Goal: Task Accomplishment & Management: Use online tool/utility

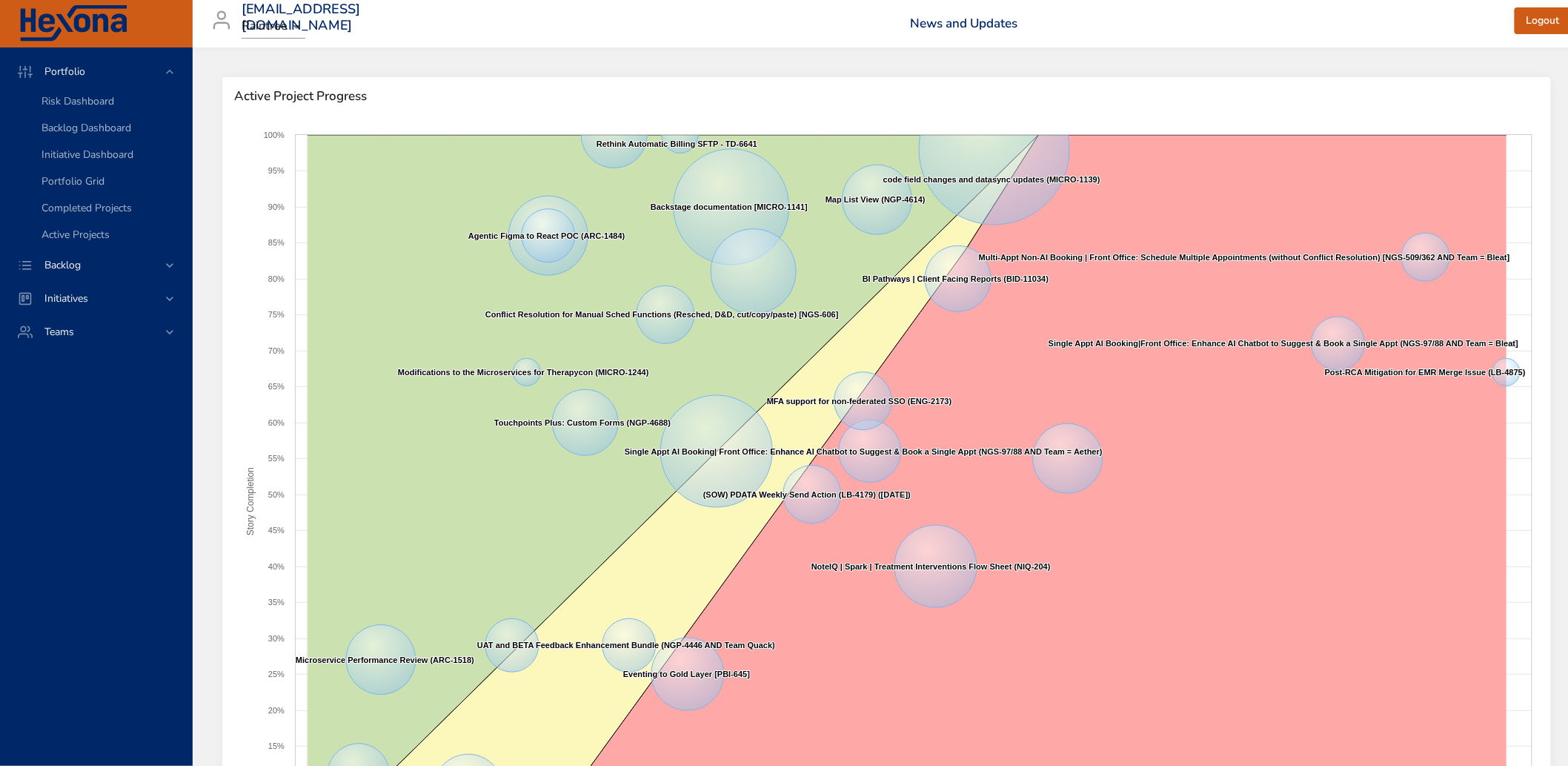
click at [67, 263] on span "Backlog" at bounding box center [63, 265] width 60 height 14
click at [75, 136] on span "Backlog Details" at bounding box center [77, 135] width 71 height 14
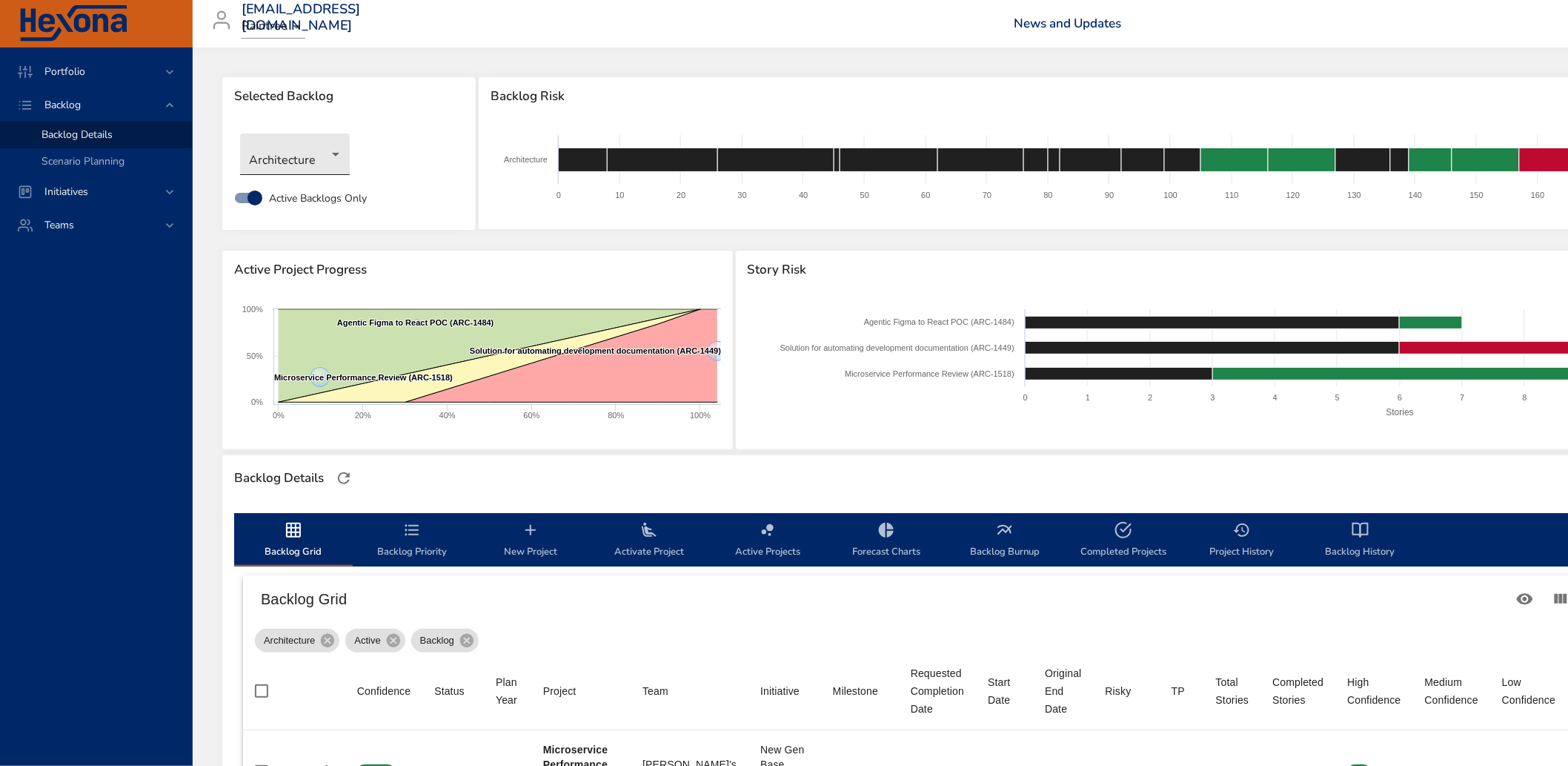
click at [316, 160] on body "Portfolio Backlog Backlog Details Scenario Planning Initiatives Teams [EMAIL_AD…" at bounding box center [784, 383] width 1568 height 766
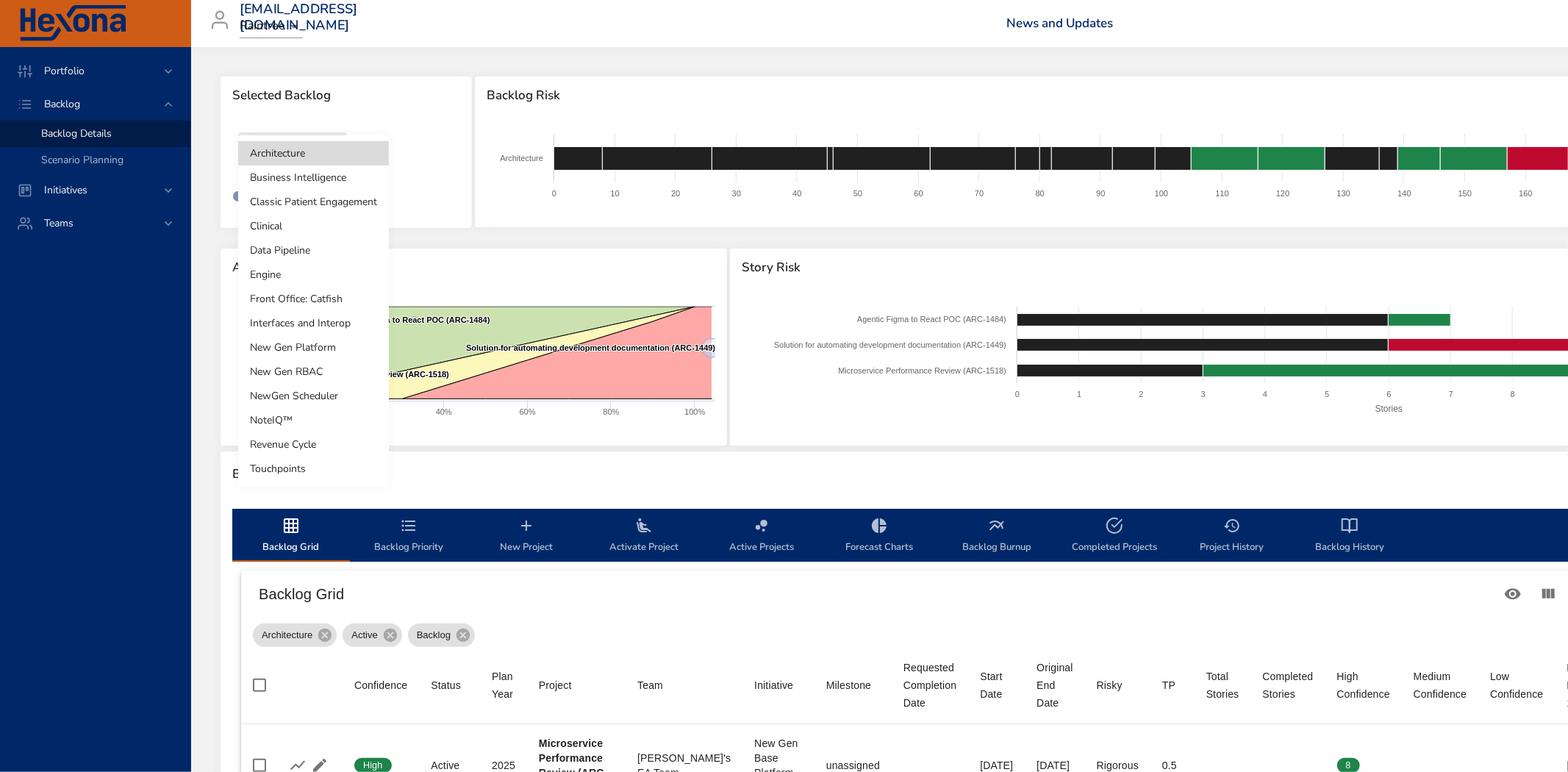
click at [295, 446] on li "Revenue Cycle" at bounding box center [314, 444] width 150 height 25
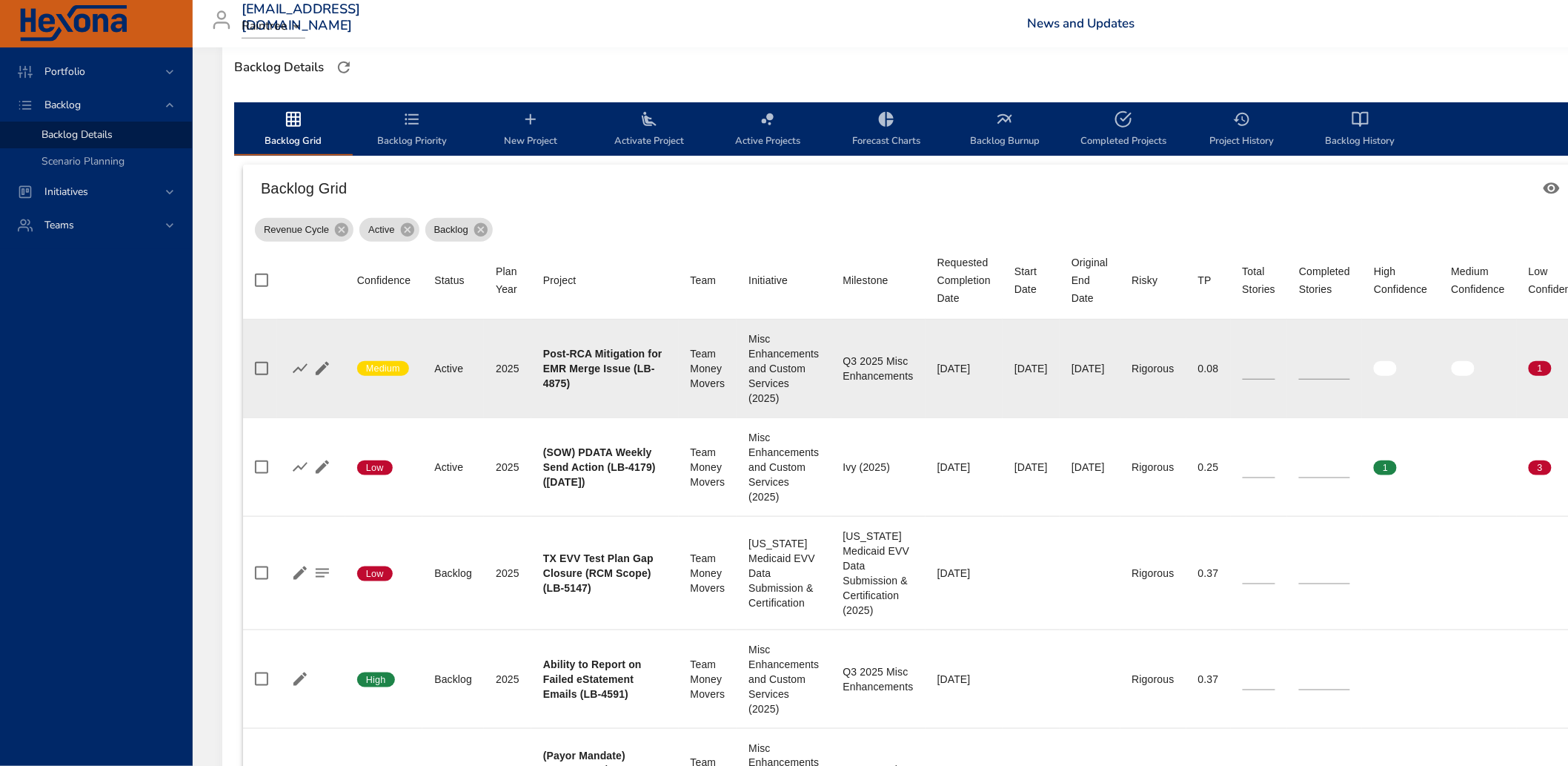
scroll to position [411, 0]
click at [323, 368] on icon "button" at bounding box center [321, 368] width 13 height 13
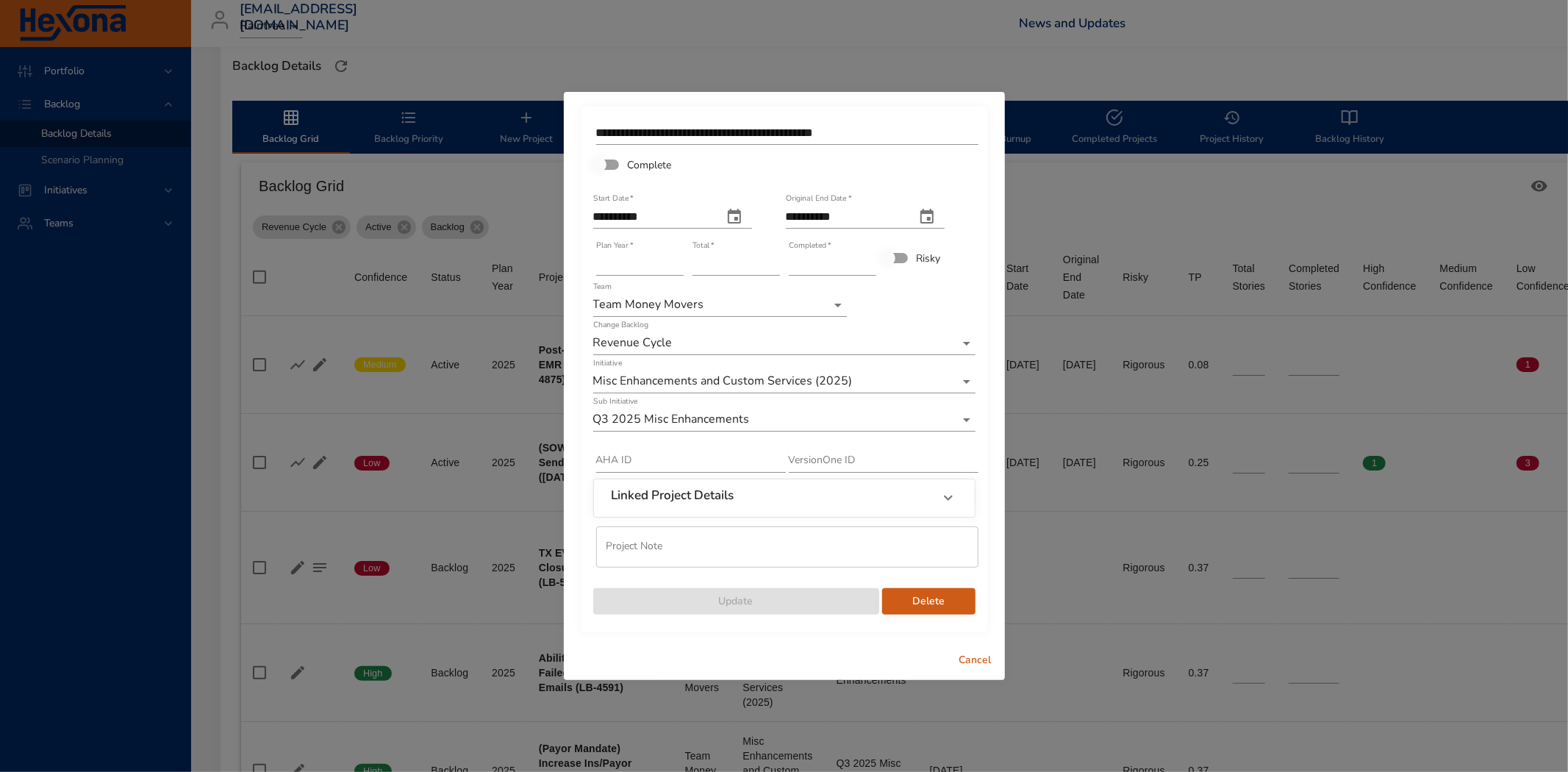
type input "*"
click at [869, 261] on input "*" at bounding box center [833, 264] width 87 height 24
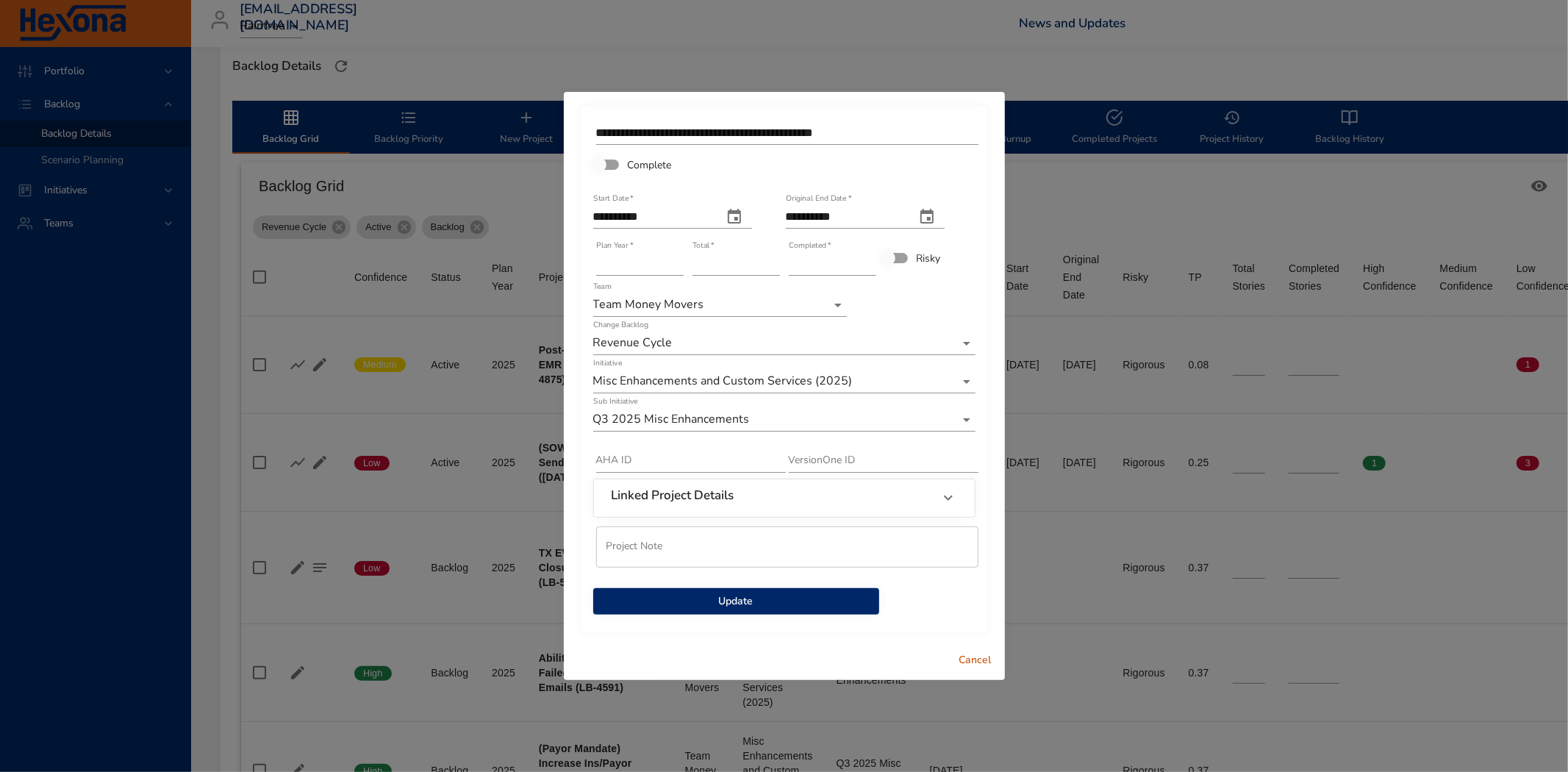
click at [735, 597] on span "Update" at bounding box center [735, 601] width 262 height 19
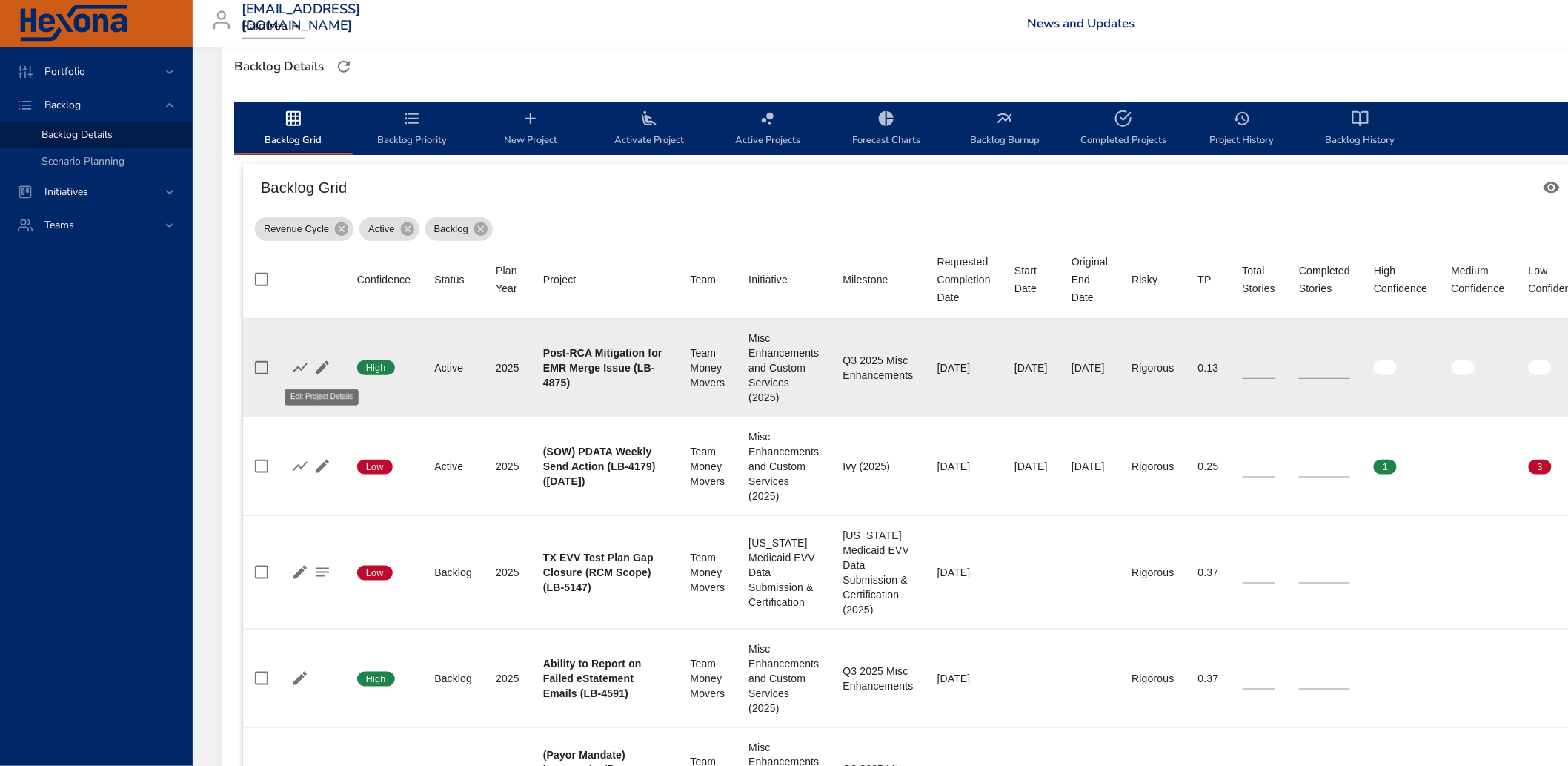
click at [329, 367] on icon "button" at bounding box center [322, 368] width 18 height 18
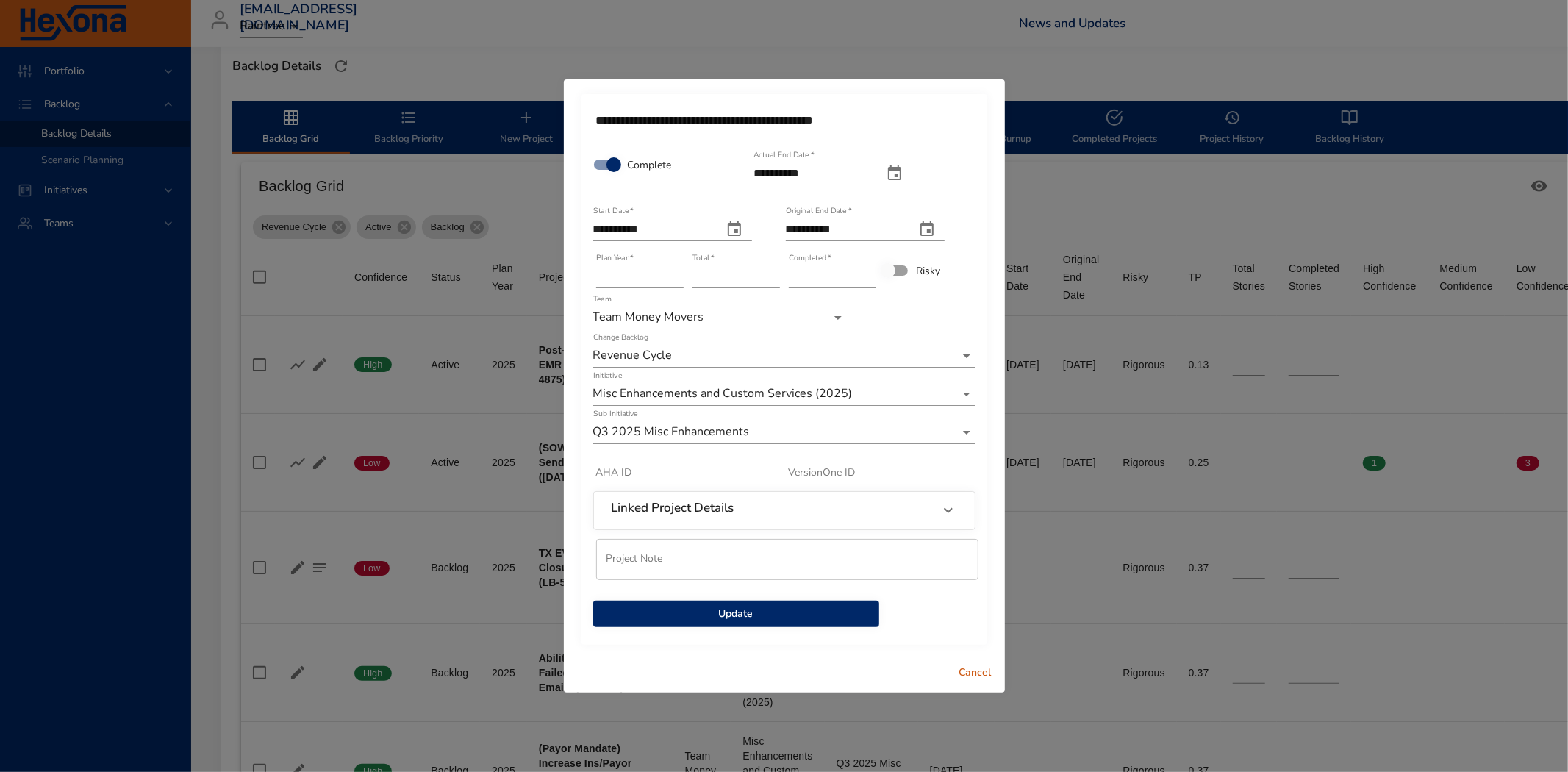
click at [754, 616] on span "Update" at bounding box center [735, 614] width 262 height 19
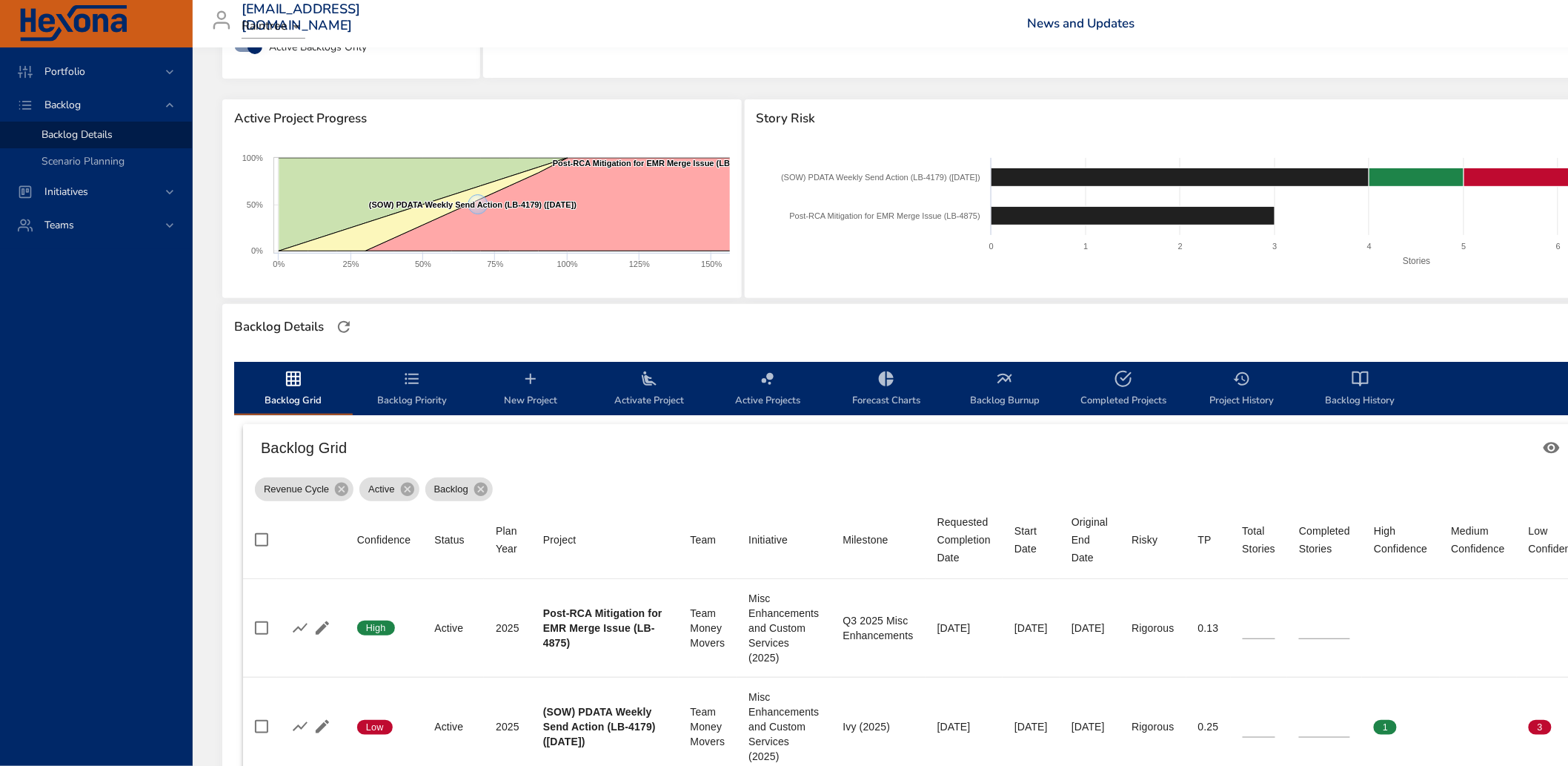
scroll to position [247, 0]
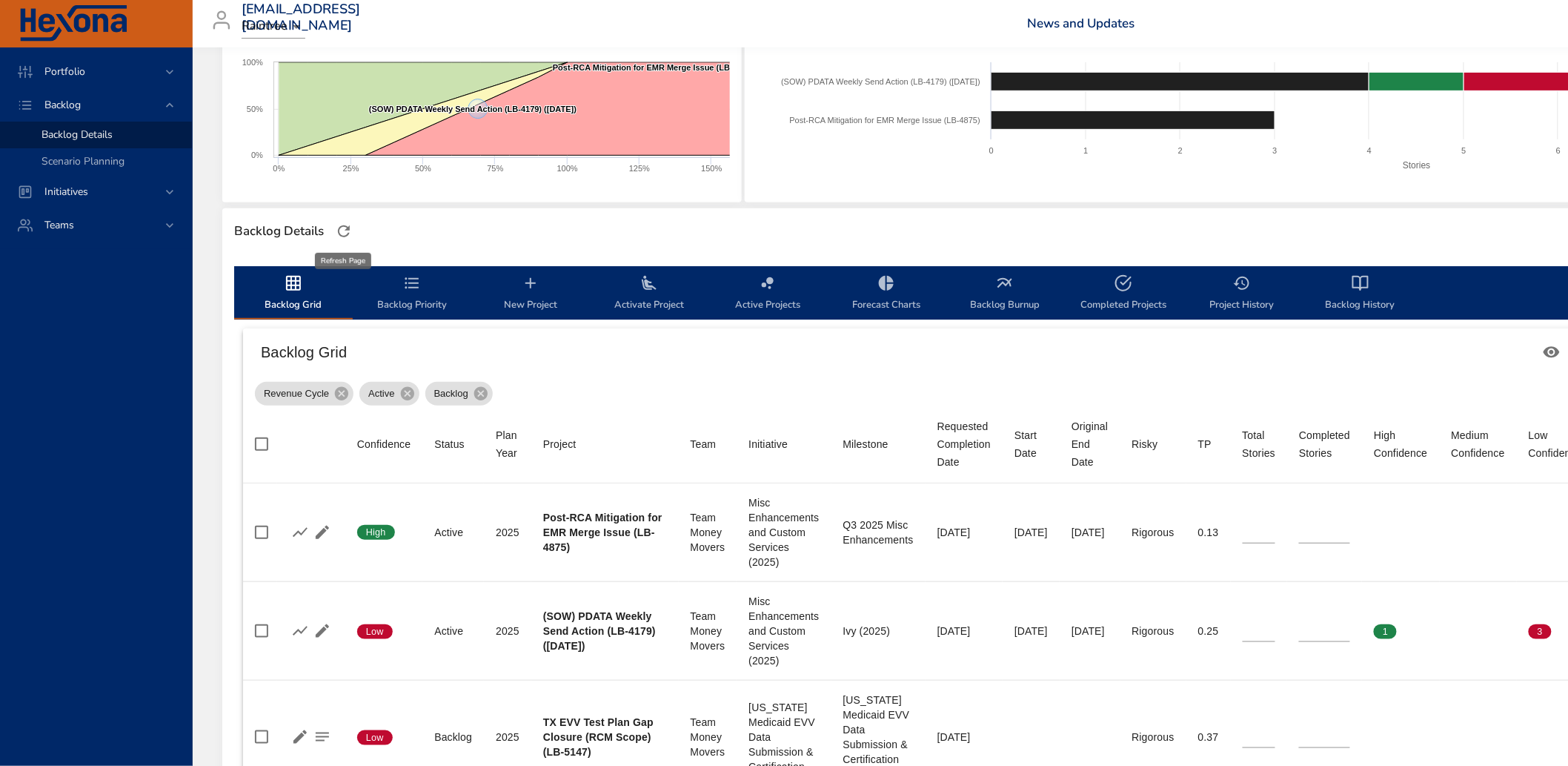
click at [344, 231] on icon "button" at bounding box center [344, 232] width 18 height 18
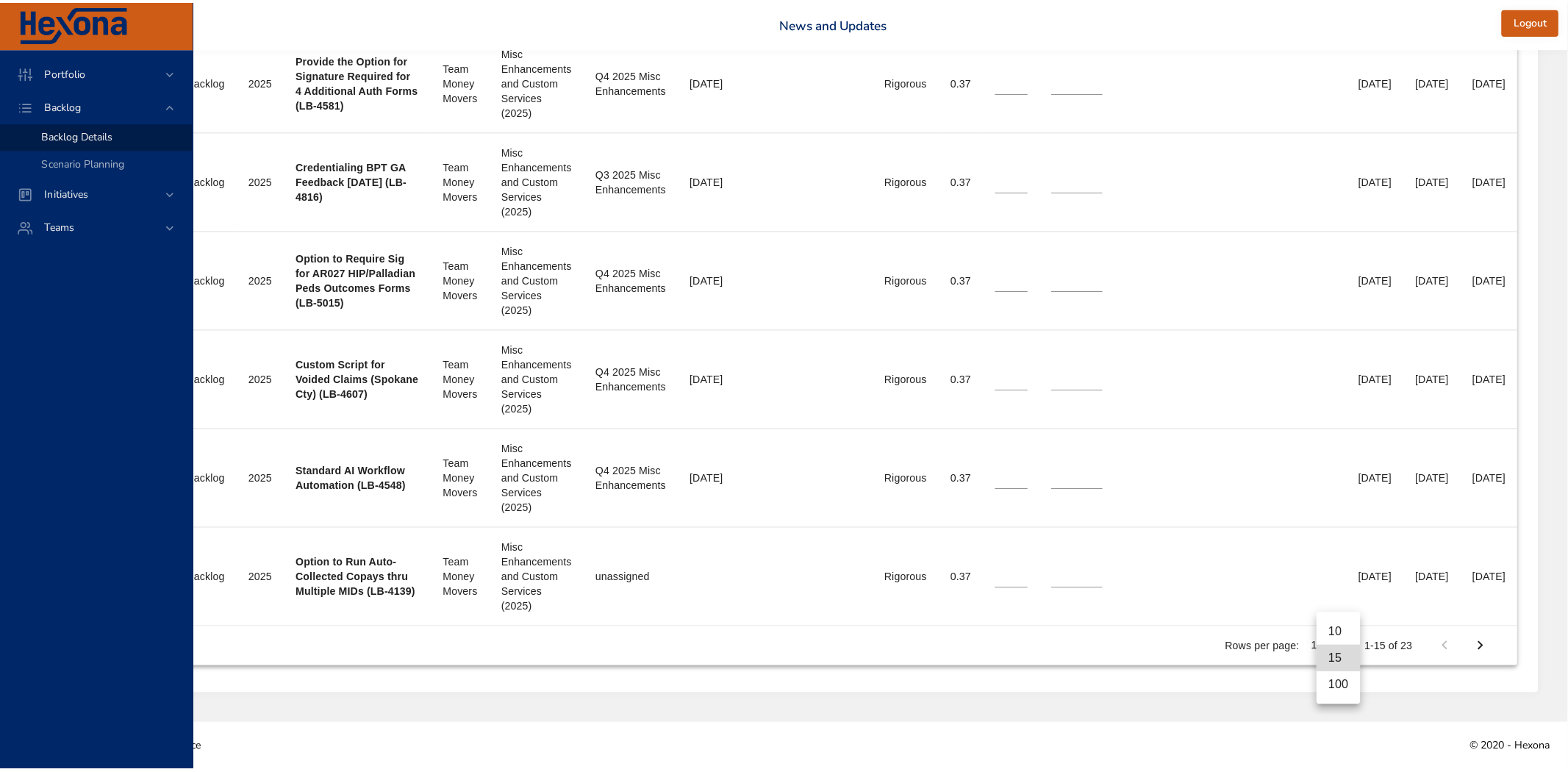
scroll to position [1575, 343]
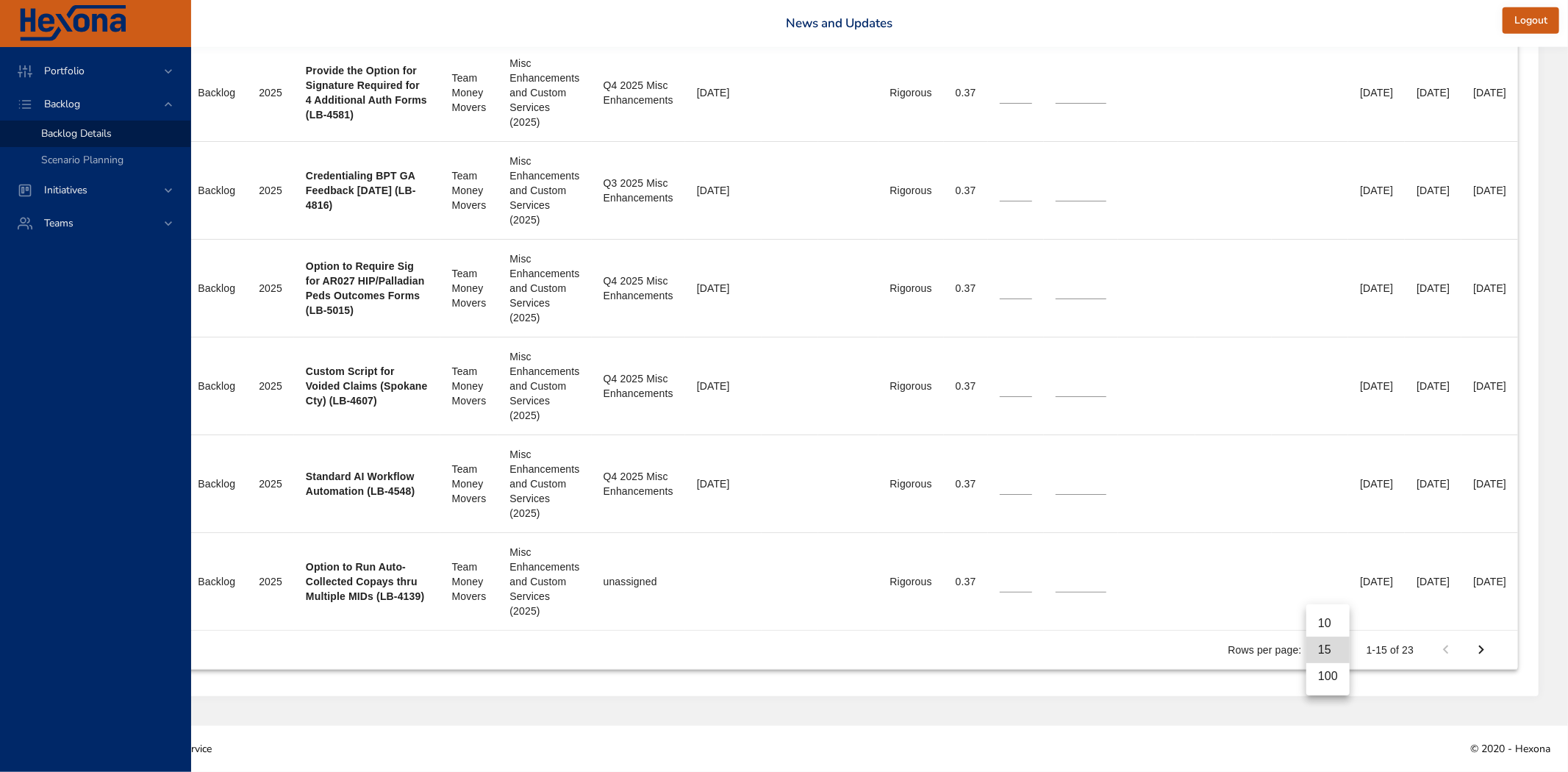
drag, startPoint x: 1334, startPoint y: 671, endPoint x: 1018, endPoint y: 549, distance: 338.7
click at [1333, 671] on li "100" at bounding box center [1327, 676] width 44 height 27
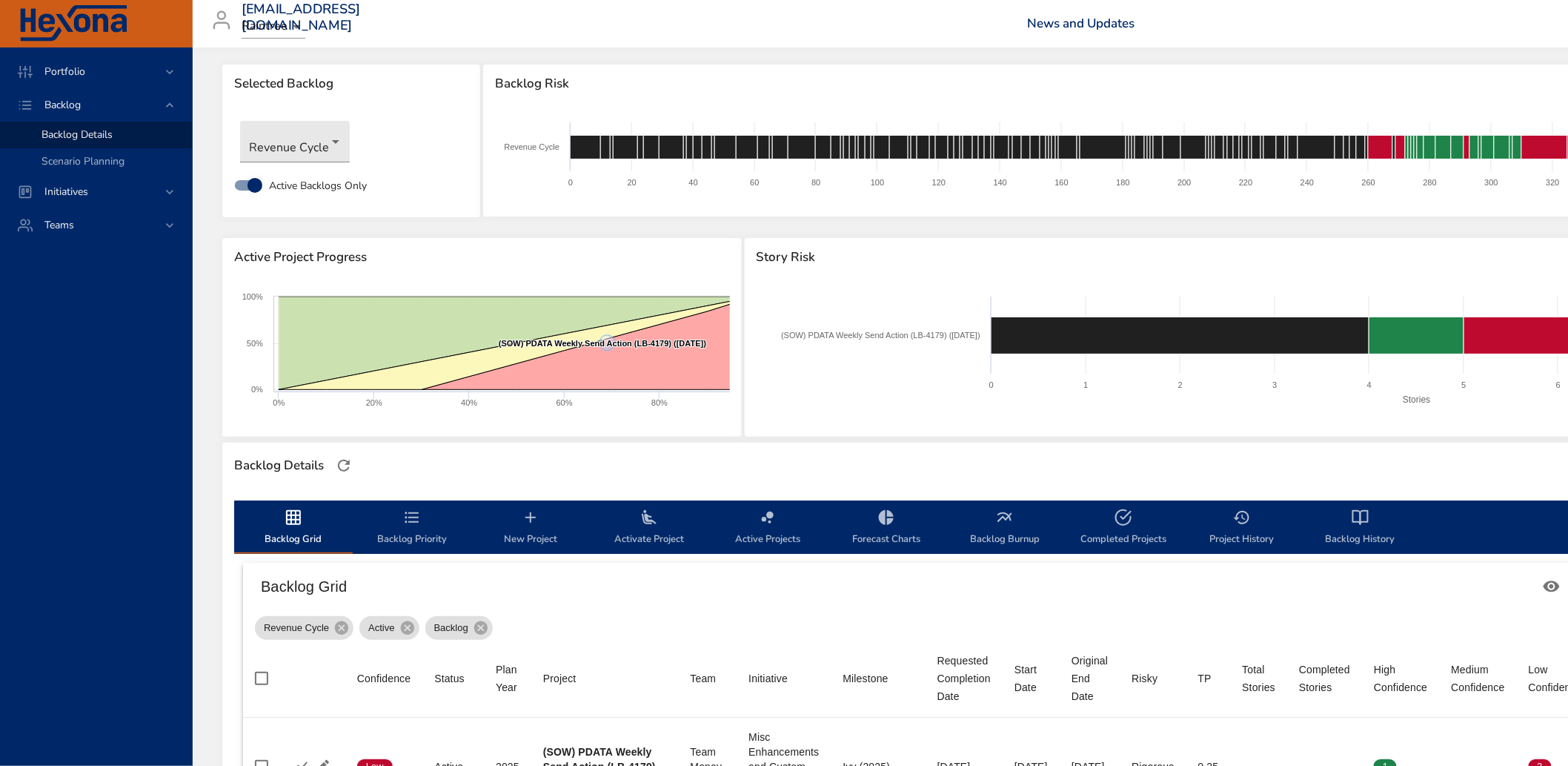
scroll to position [0, 0]
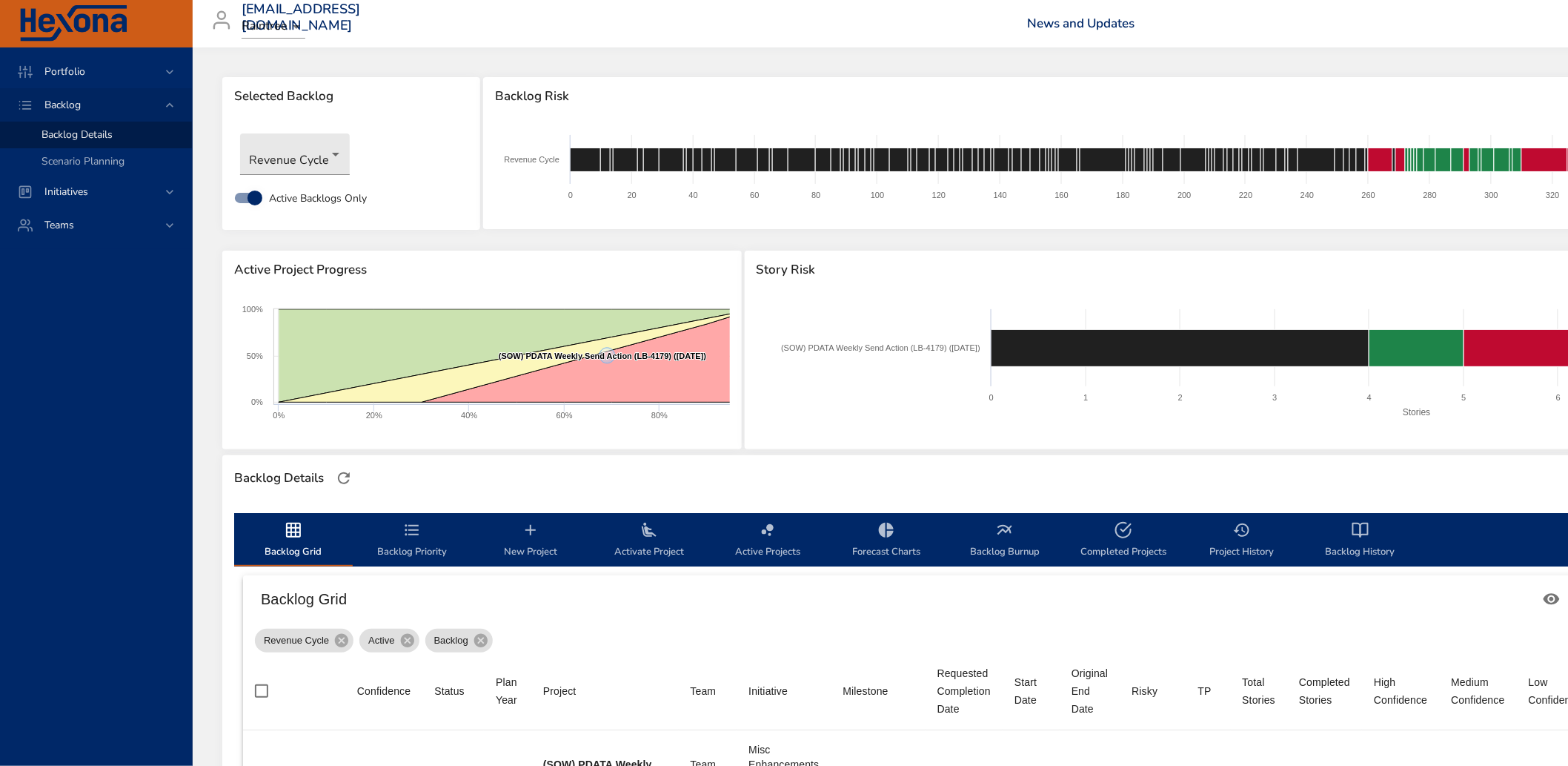
click at [65, 98] on span "Backlog" at bounding box center [63, 105] width 60 height 14
click at [85, 72] on span "Portfolio" at bounding box center [65, 72] width 65 height 14
click at [72, 102] on span "Risk Dashboard" at bounding box center [78, 101] width 73 height 14
